Goal: Task Accomplishment & Management: Manage account settings

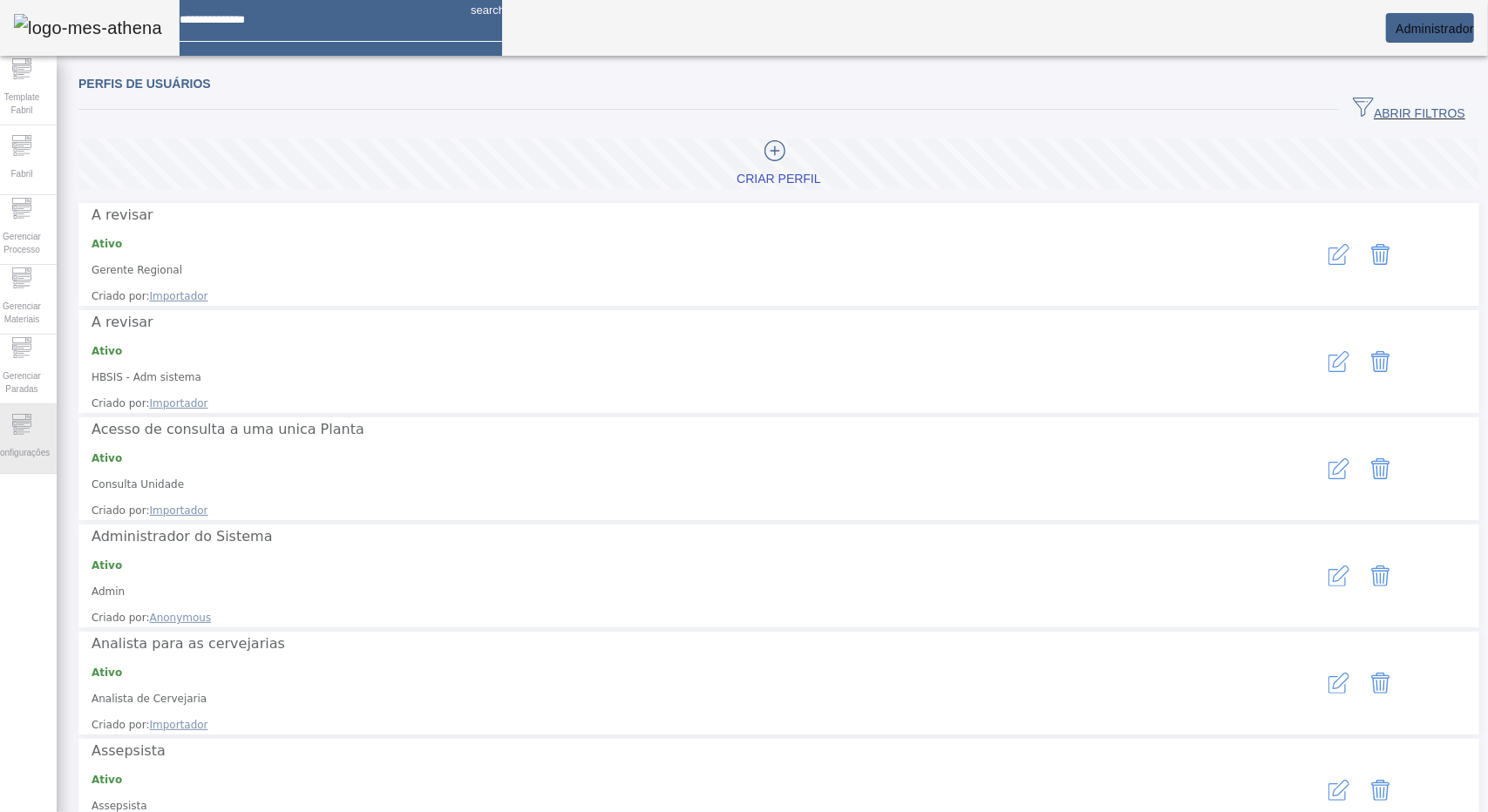
click at [38, 441] on span "Configurações" at bounding box center [22, 452] width 66 height 24
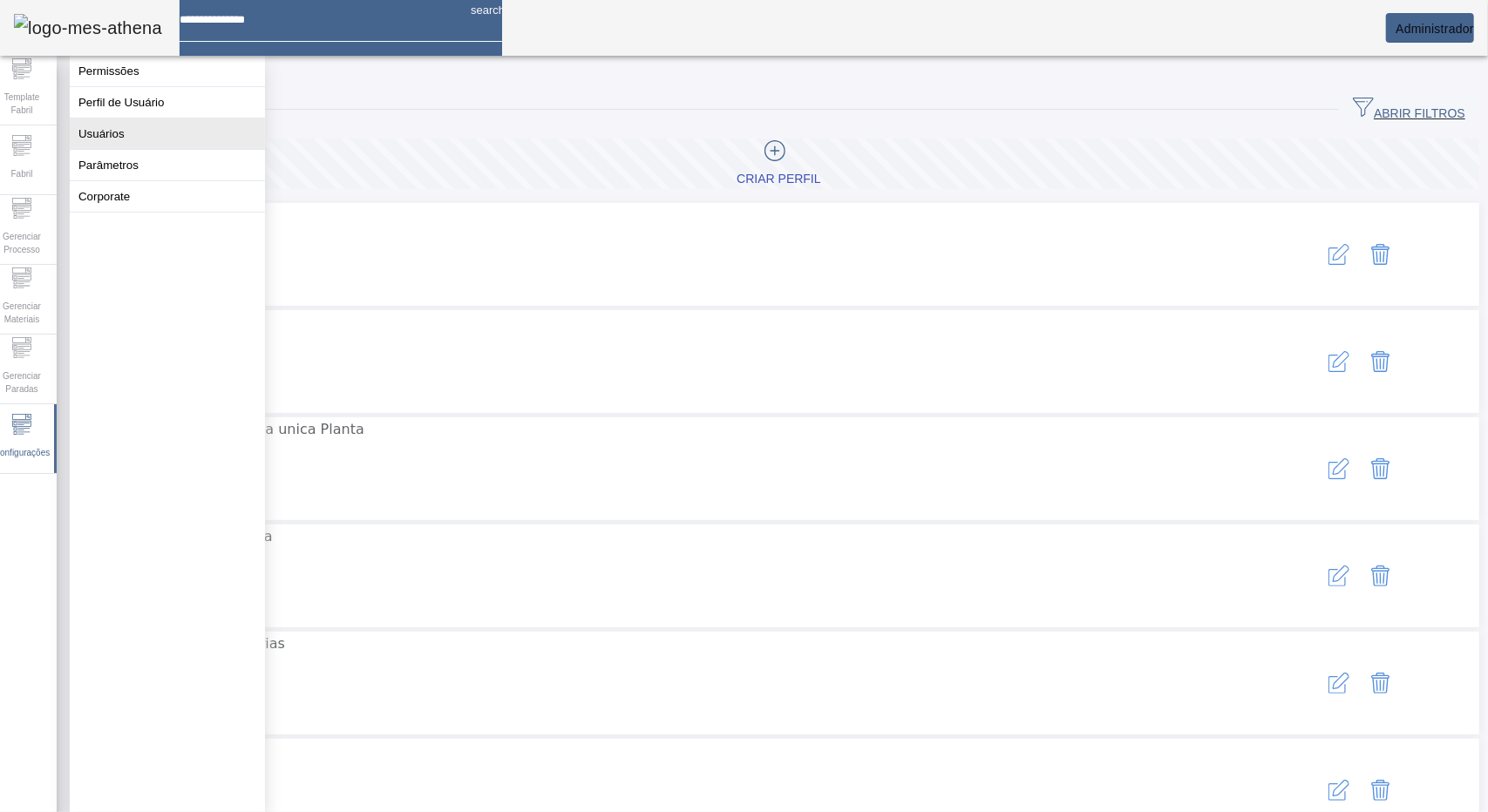
click at [150, 149] on button "Usuários" at bounding box center [168, 133] width 195 height 30
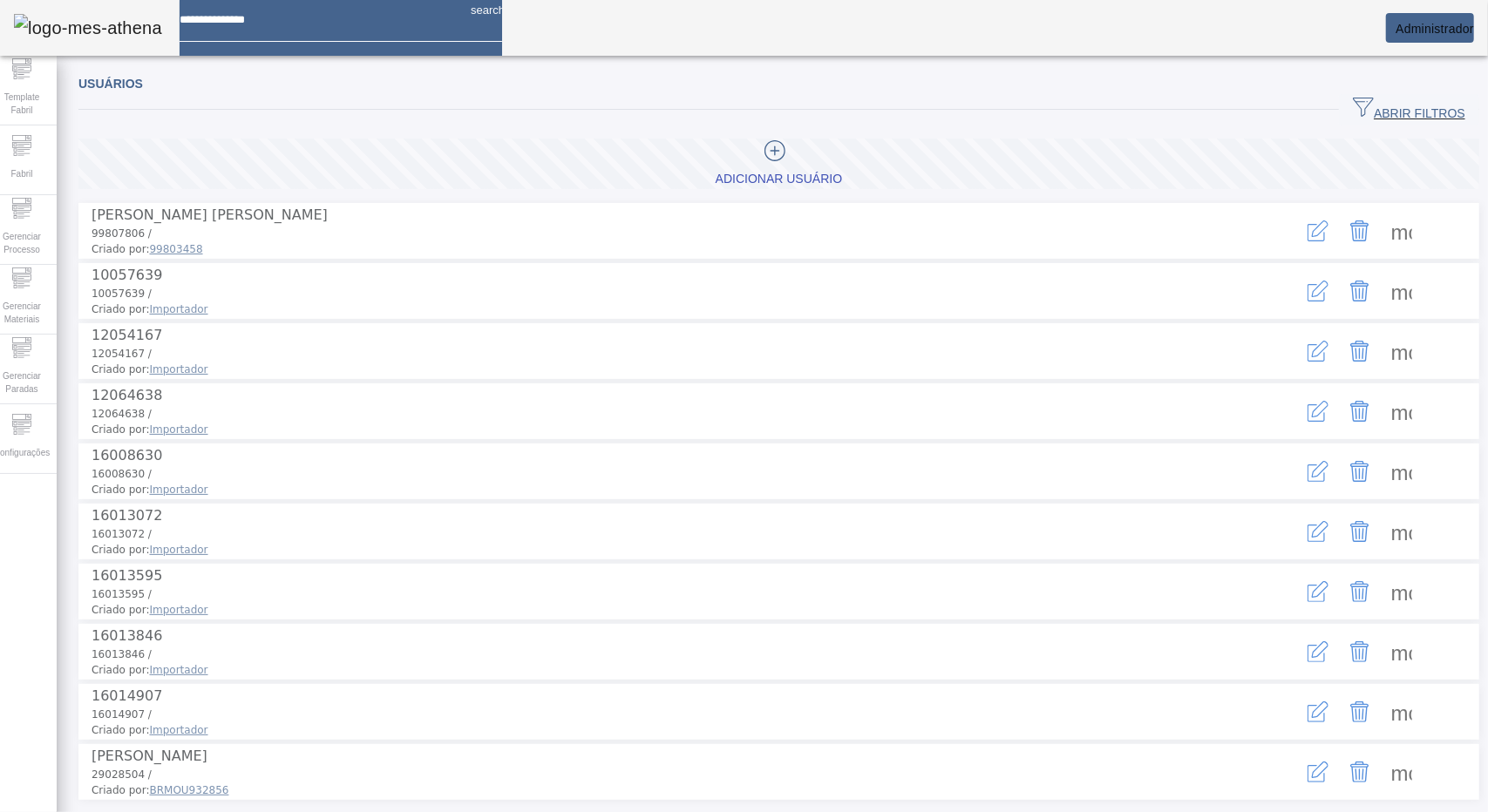
drag, startPoint x: 1361, startPoint y: 105, endPoint x: 973, endPoint y: 115, distance: 388.1
click at [1360, 105] on span "ABRIR FILTROS" at bounding box center [1408, 110] width 113 height 26
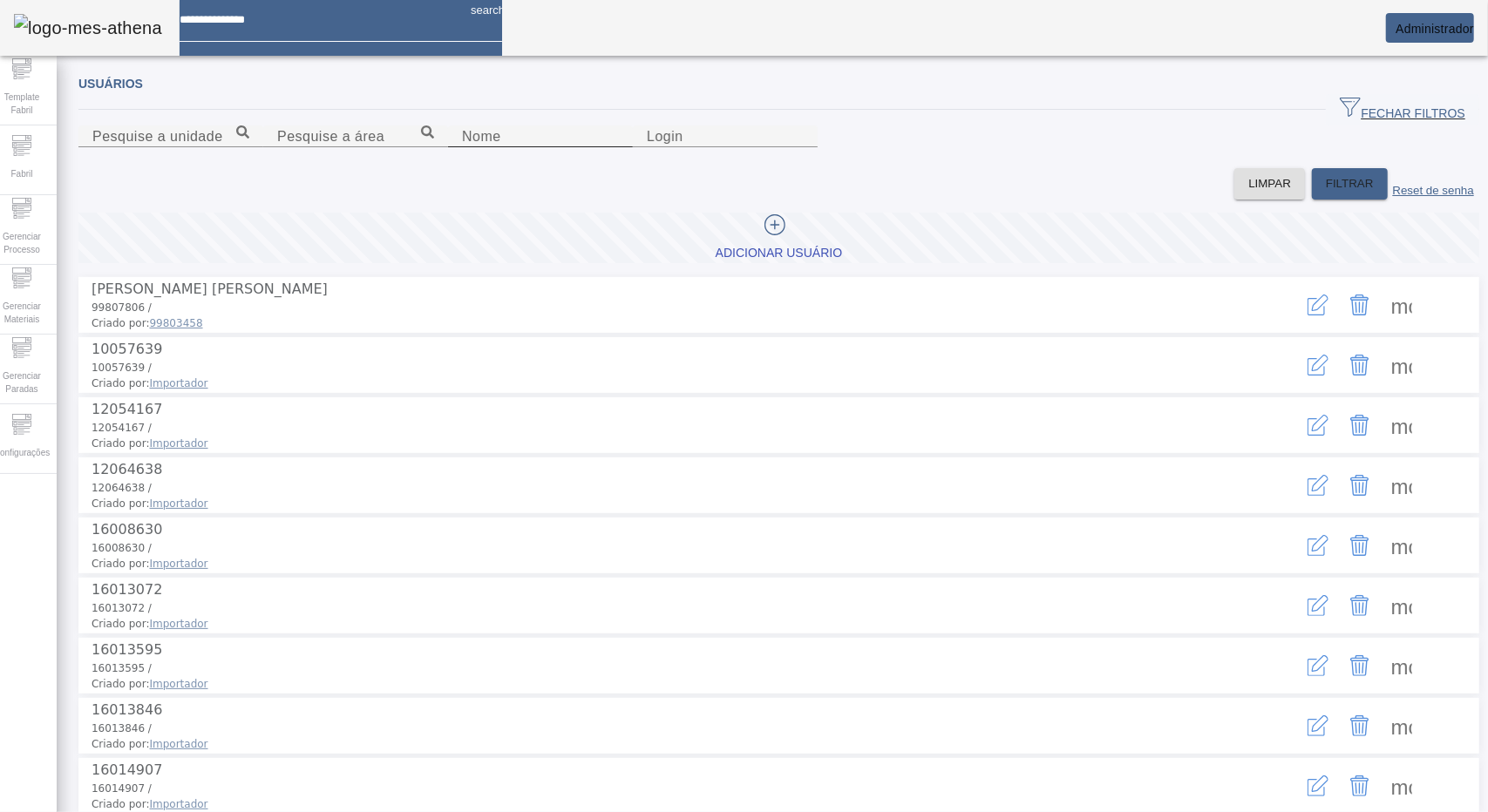
click at [462, 148] on input "Nome" at bounding box center [540, 137] width 157 height 21
type input "*******"
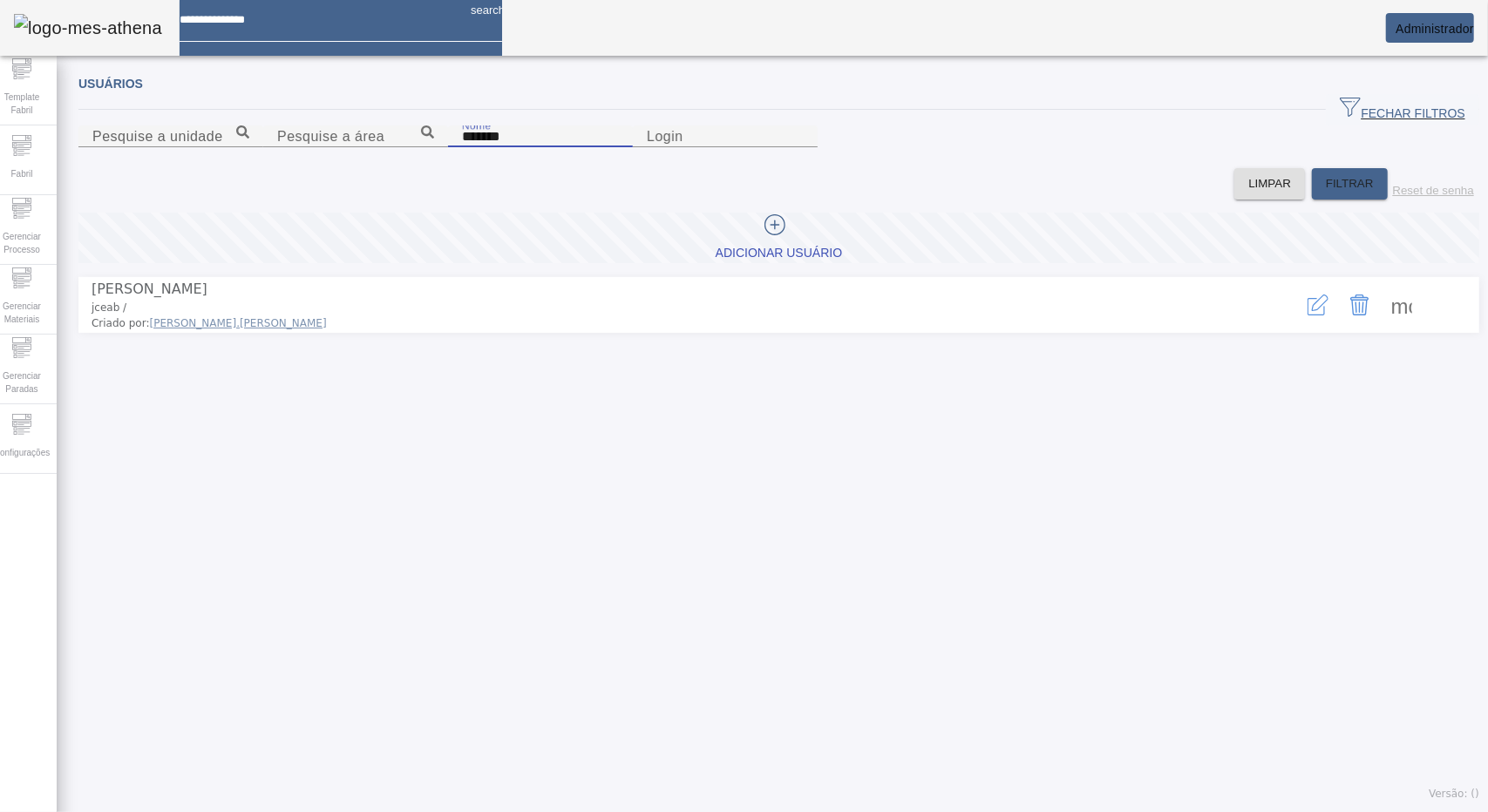
click at [1307, 326] on button "button" at bounding box center [1318, 305] width 42 height 42
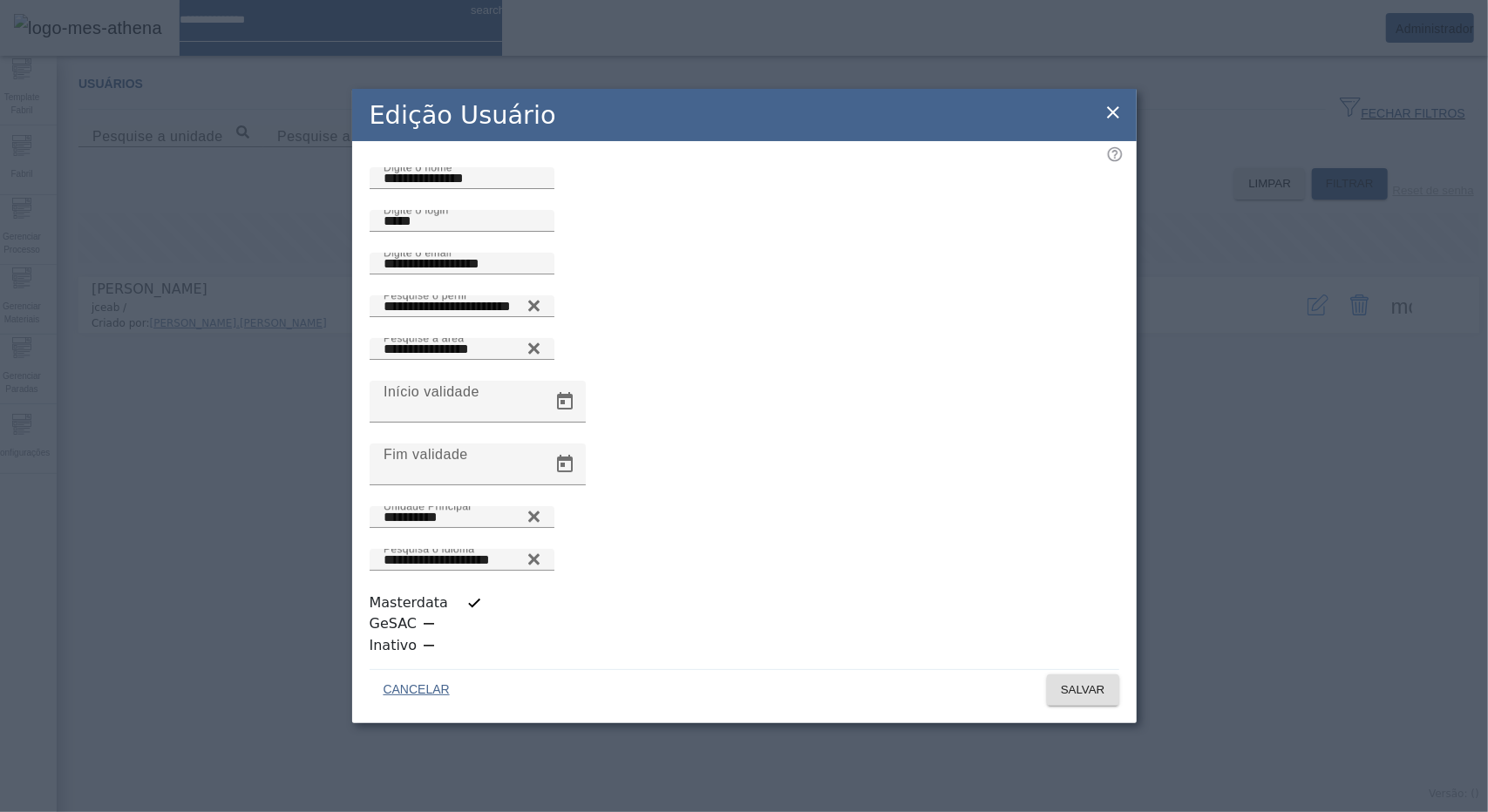
click at [1110, 123] on icon at bounding box center [1113, 113] width 21 height 21
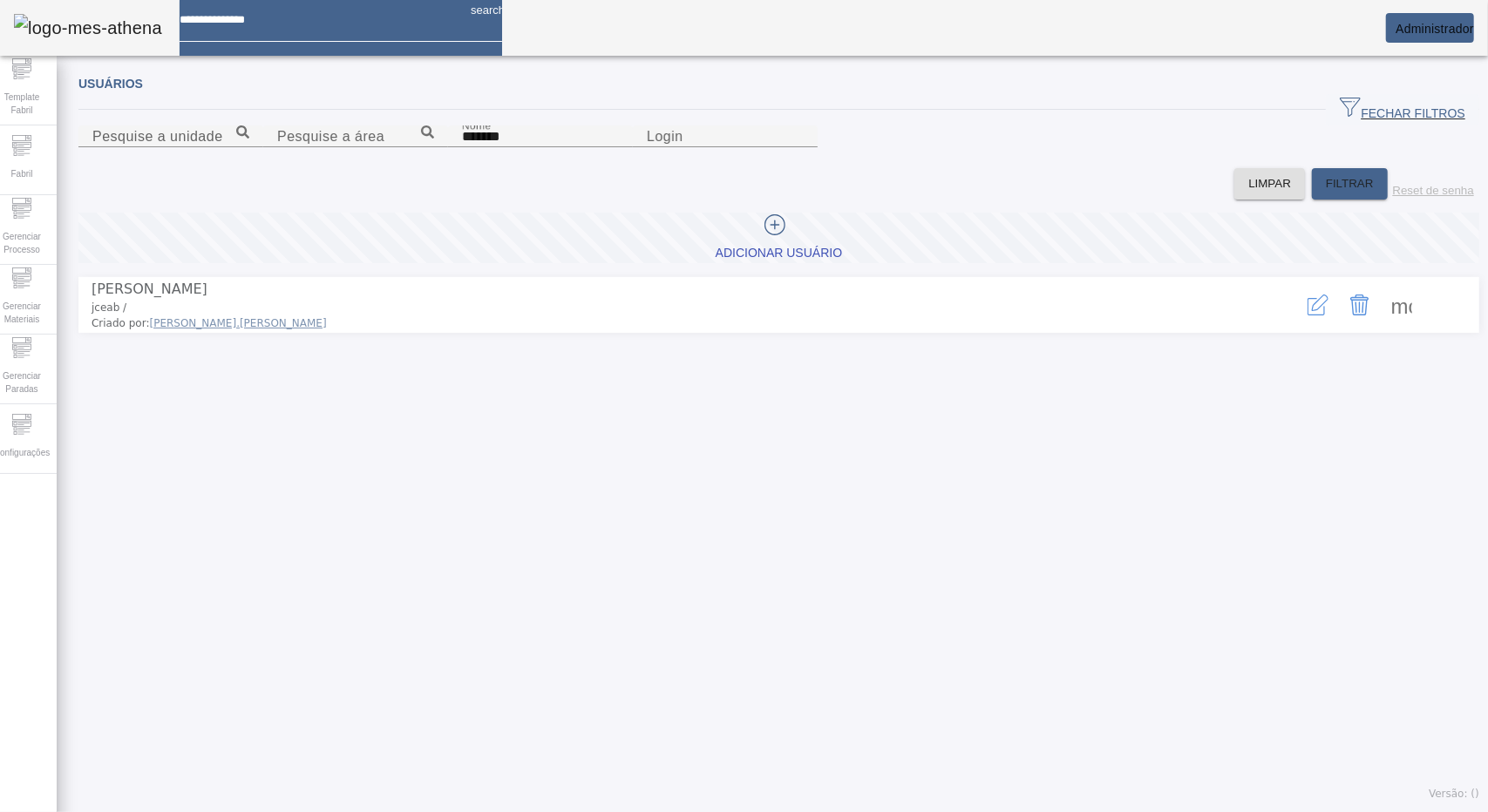
click at [1381, 326] on span at bounding box center [1402, 305] width 42 height 42
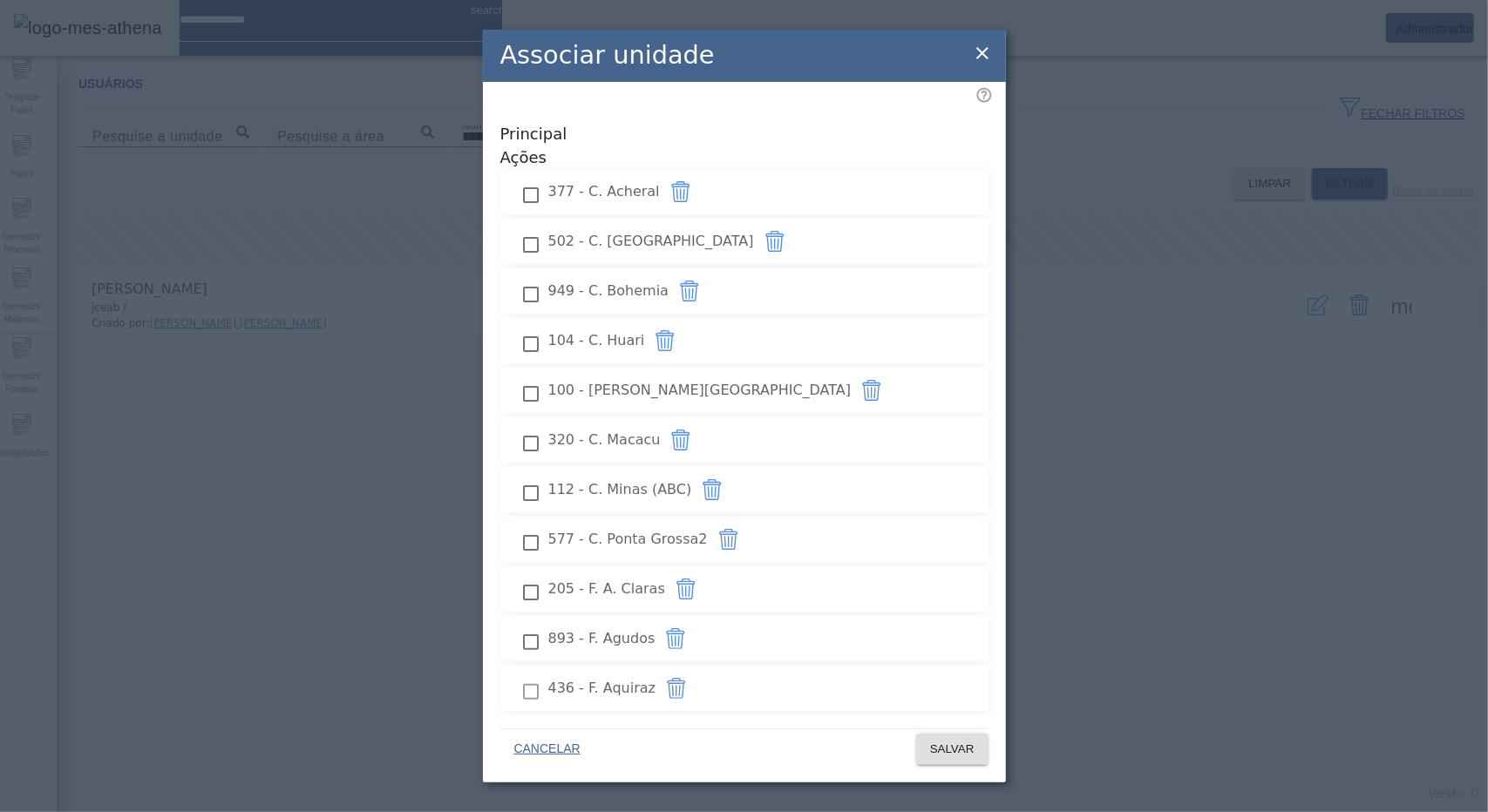
click at [689, 182] on icon "button" at bounding box center [680, 192] width 18 height 21
click at [786, 231] on icon "button" at bounding box center [775, 241] width 21 height 21
click at [700, 280] on icon "button" at bounding box center [689, 291] width 21 height 21
click at [686, 320] on button "button" at bounding box center [664, 341] width 42 height 42
click at [893, 369] on button "button" at bounding box center [872, 390] width 42 height 42
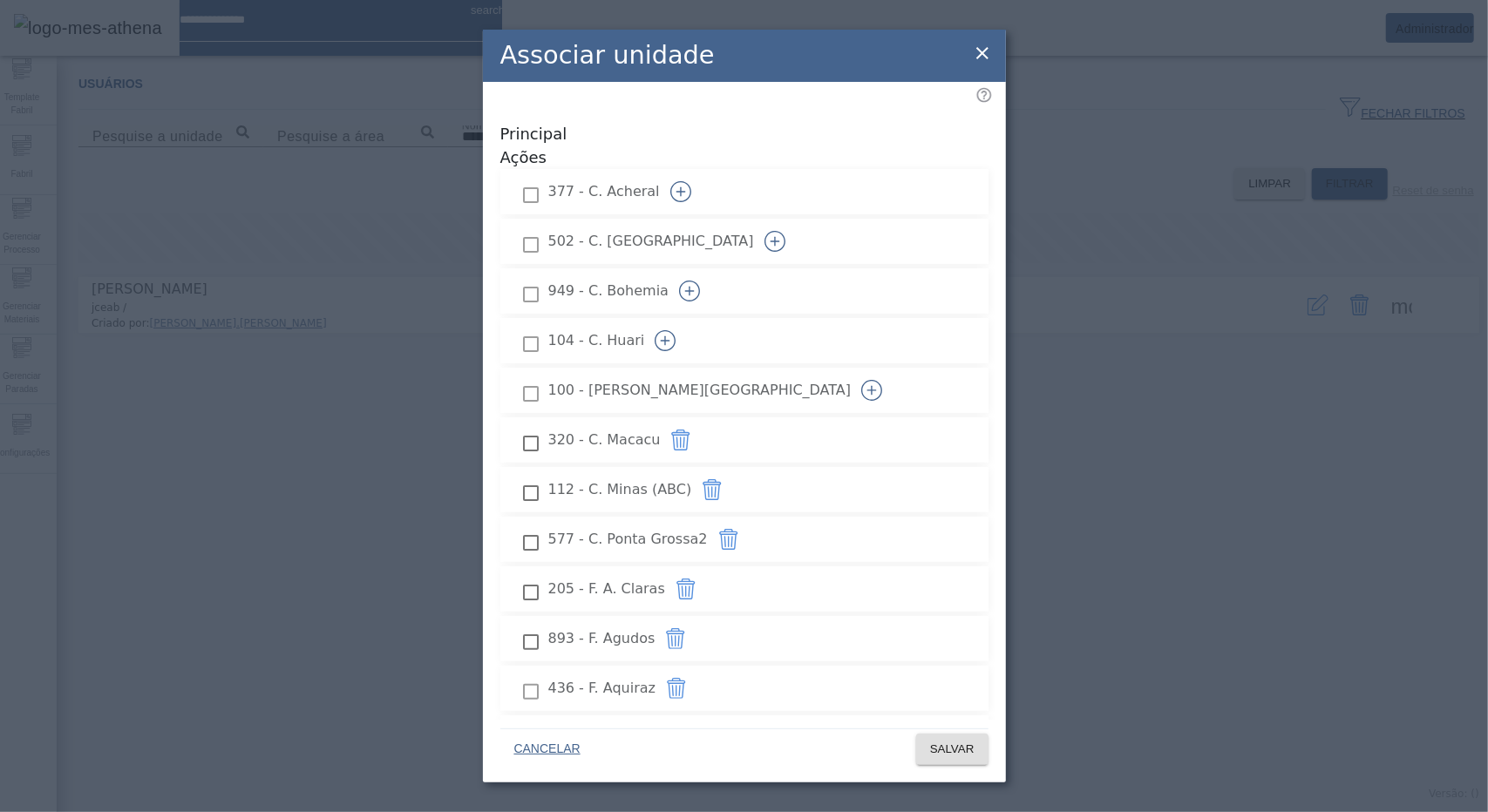
click at [701, 419] on button "button" at bounding box center [681, 440] width 42 height 42
click at [722, 479] on icon "button" at bounding box center [712, 489] width 21 height 21
drag, startPoint x: 925, startPoint y: 499, endPoint x: 924, endPoint y: 533, distance: 34.0
click at [739, 529] on icon "button" at bounding box center [729, 539] width 21 height 21
drag, startPoint x: 928, startPoint y: 541, endPoint x: 951, endPoint y: 597, distance: 60.5
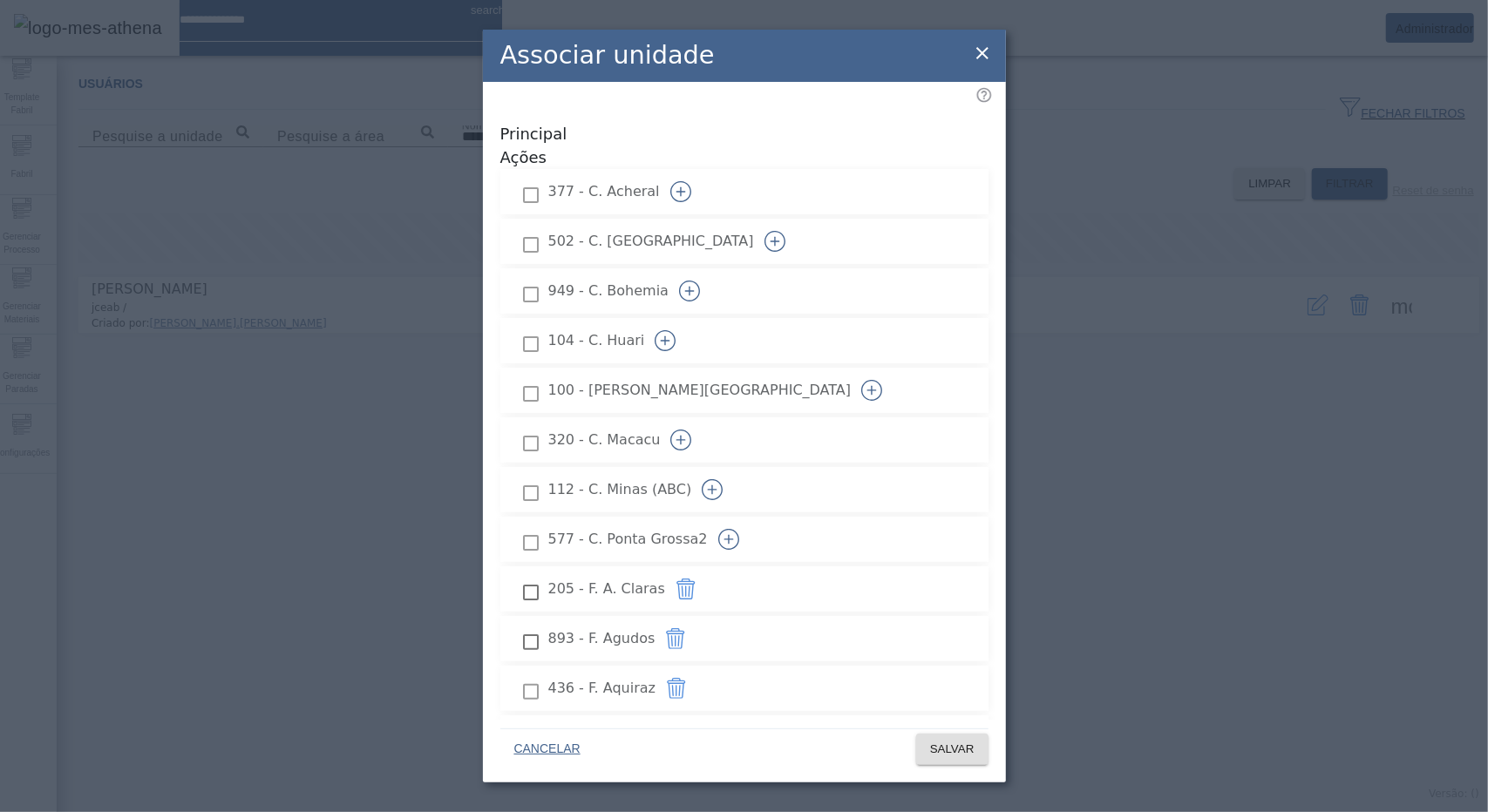
click at [697, 578] on icon "button" at bounding box center [686, 589] width 21 height 21
click at [686, 628] on icon "button" at bounding box center [676, 639] width 21 height 21
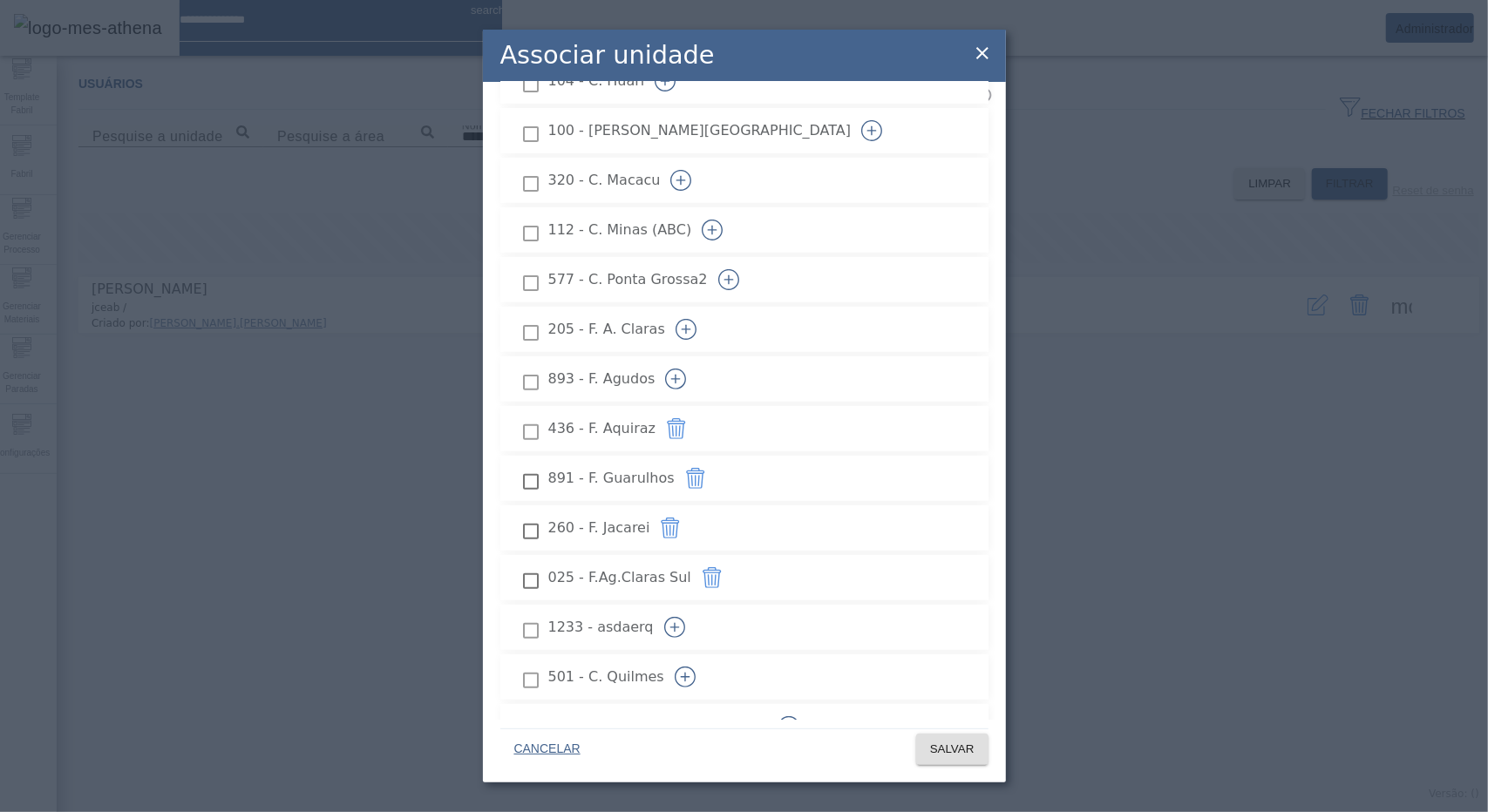
scroll to position [261, 0]
click at [704, 467] on icon "button" at bounding box center [695, 477] width 18 height 21
click at [681, 516] on icon "button" at bounding box center [670, 526] width 21 height 21
click at [722, 566] on icon "button" at bounding box center [712, 576] width 21 height 21
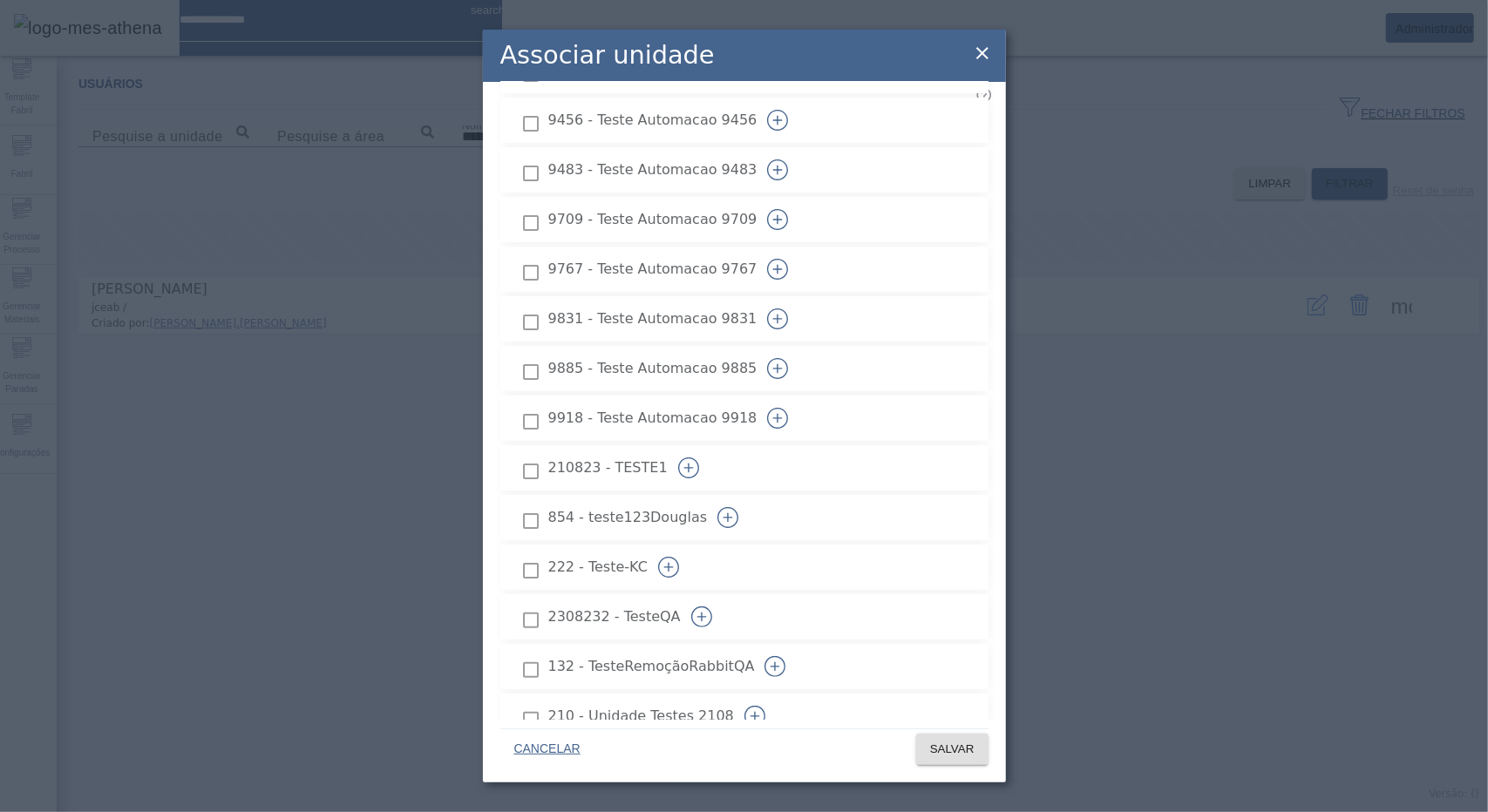
scroll to position [0, 0]
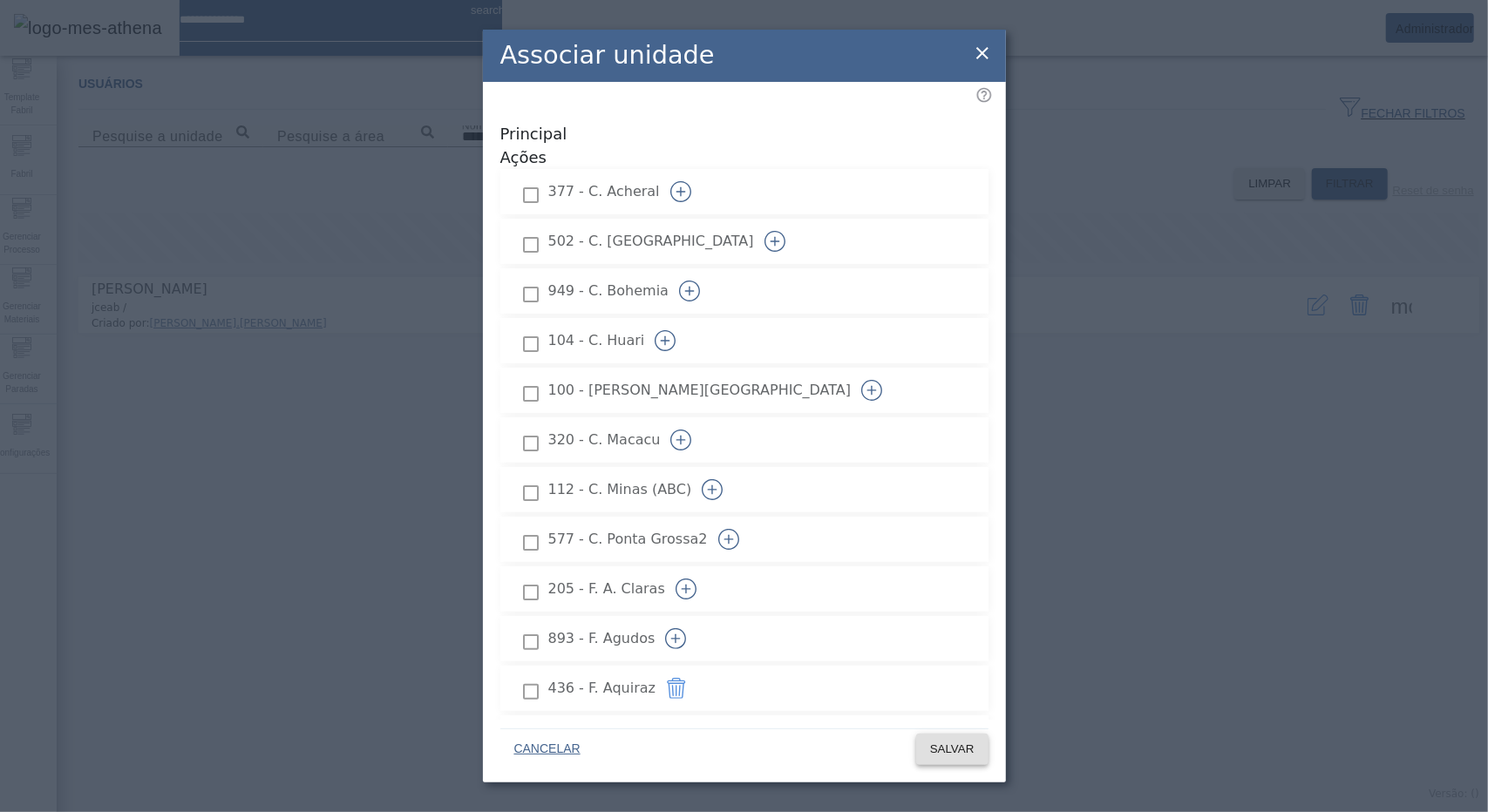
click at [980, 765] on span at bounding box center [952, 750] width 72 height 42
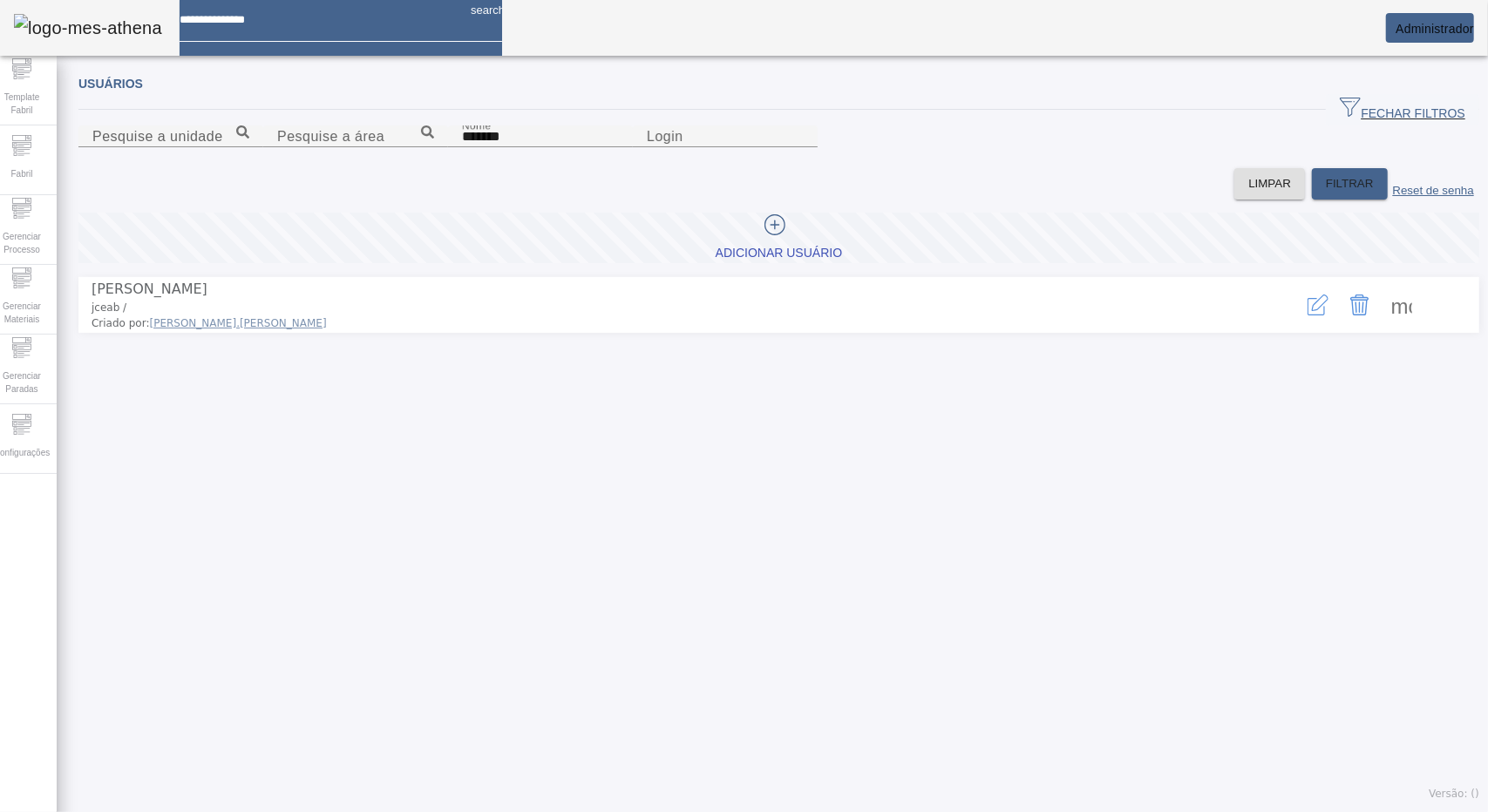
click at [1474, 29] on em at bounding box center [1474, 28] width 0 height 14
